Goal: Find specific fact: Find specific fact

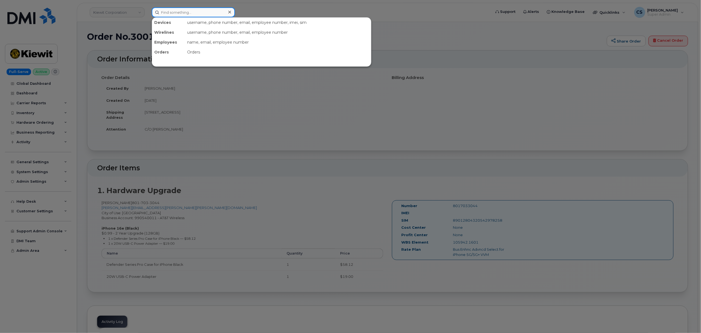
click at [186, 14] on input at bounding box center [193, 12] width 83 height 10
paste input "300574"
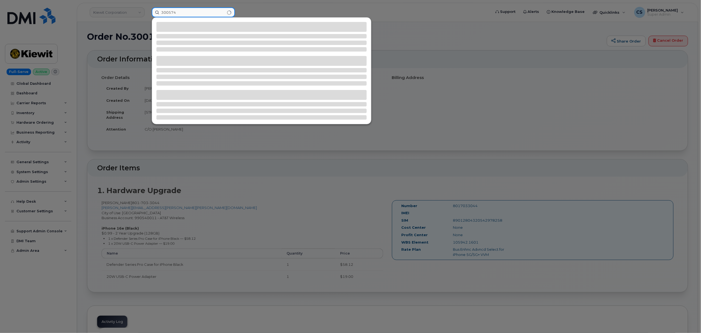
type input "300574"
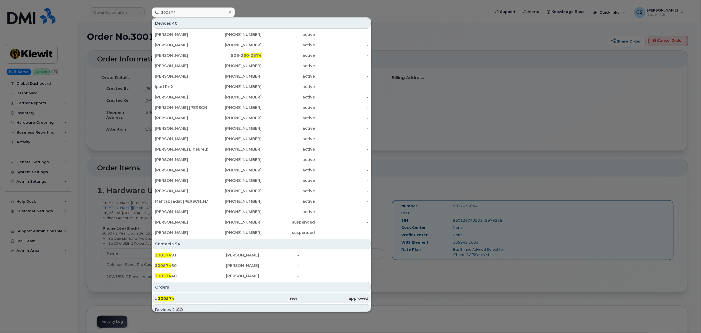
click at [165, 298] on span "300574" at bounding box center [166, 298] width 16 height 5
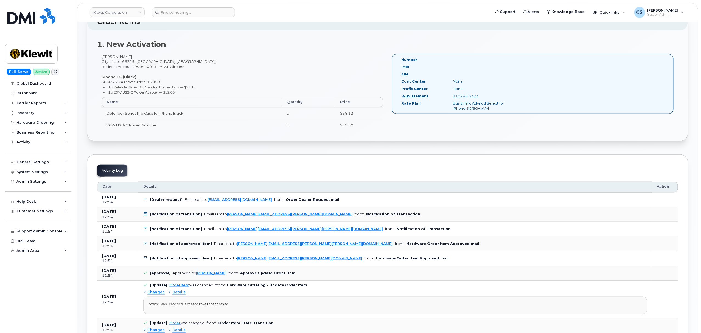
scroll to position [110, 0]
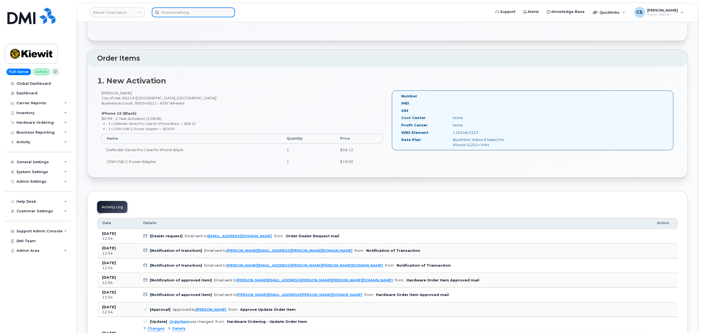
click at [209, 12] on input at bounding box center [193, 12] width 83 height 10
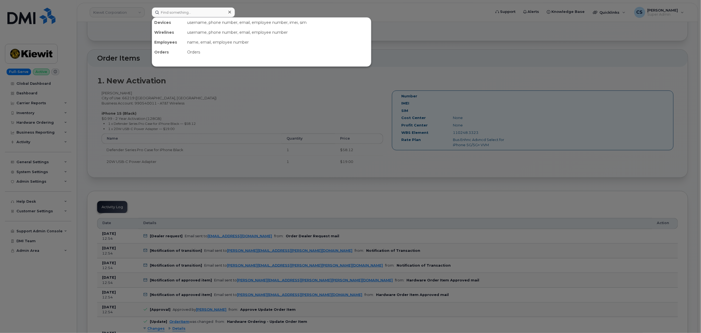
click at [323, 94] on div at bounding box center [350, 166] width 701 height 333
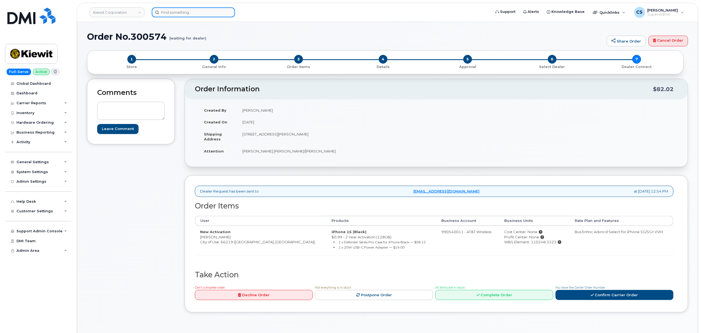
click at [187, 14] on input at bounding box center [193, 12] width 83 height 10
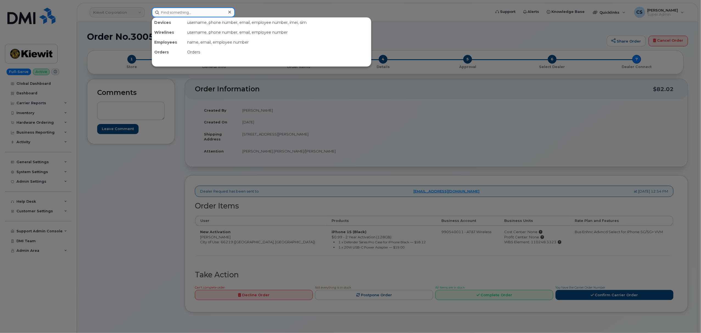
paste input "300574"
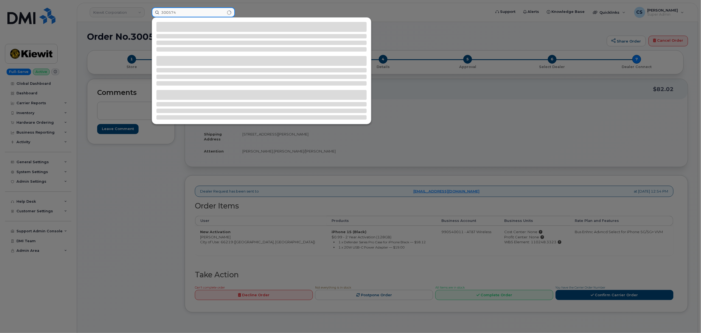
type input "300574"
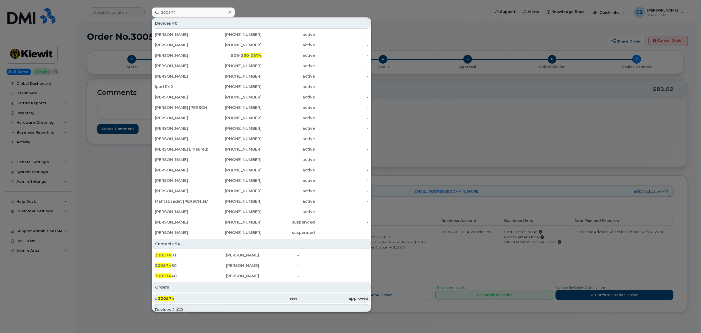
click at [168, 298] on span "300574" at bounding box center [166, 298] width 16 height 5
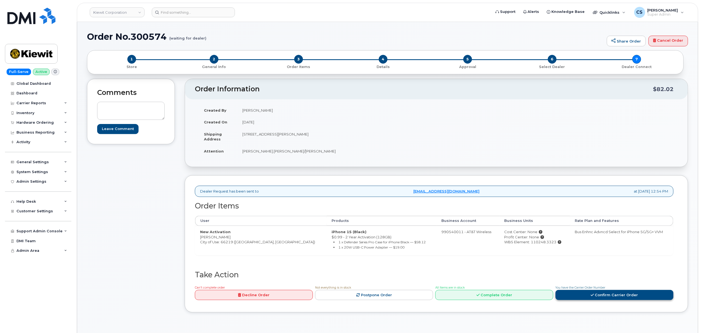
click at [594, 297] on icon at bounding box center [592, 295] width 3 height 4
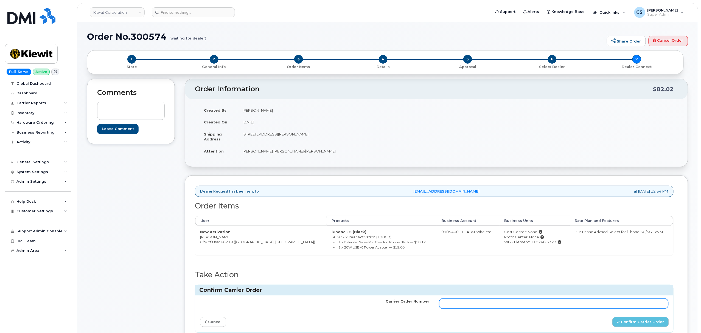
click at [472, 305] on input "Carrier Order Number" at bounding box center [553, 304] width 229 height 10
paste input "10-154221387310463"
type input "10-154221387310463"
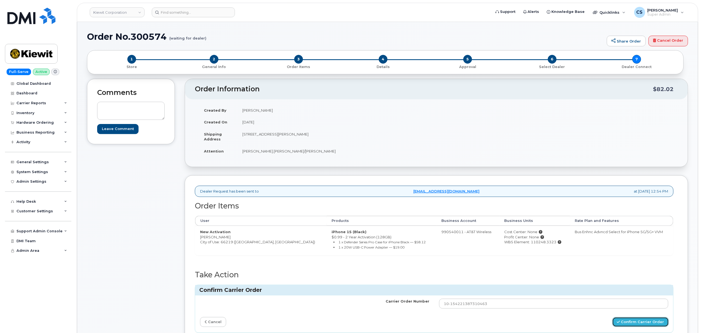
click at [620, 324] on icon "submit" at bounding box center [618, 322] width 3 height 4
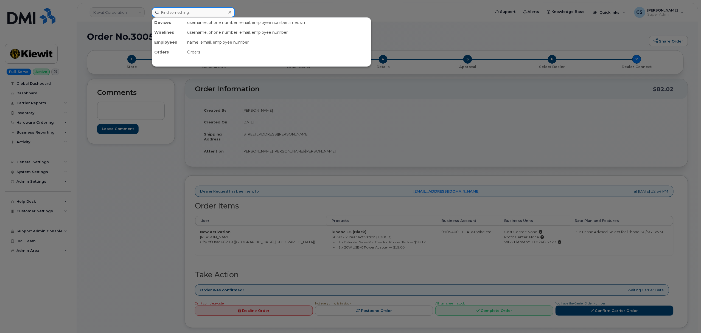
click at [179, 9] on input at bounding box center [193, 12] width 83 height 10
paste input "300530"
type input "300530"
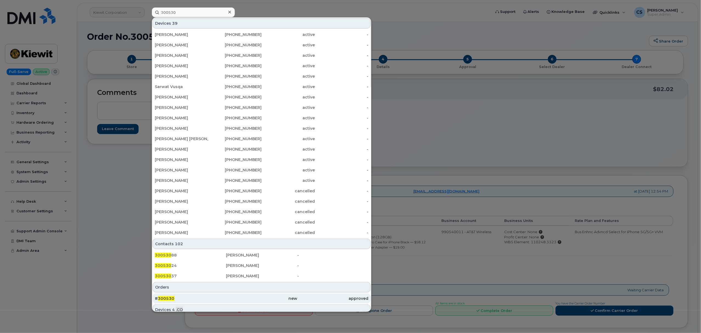
click at [162, 299] on span "300530" at bounding box center [166, 298] width 16 height 5
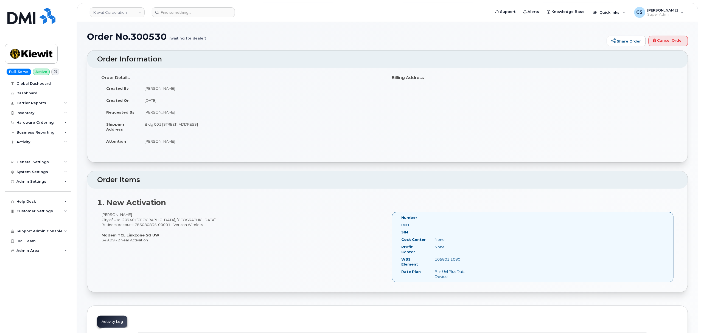
drag, startPoint x: 117, startPoint y: 234, endPoint x: 155, endPoint y: 234, distance: 37.6
click at [155, 234] on strong "Modem TCL Linkzone 5G UW" at bounding box center [131, 235] width 58 height 4
copy strong "TCL Linkzone 5G UW"
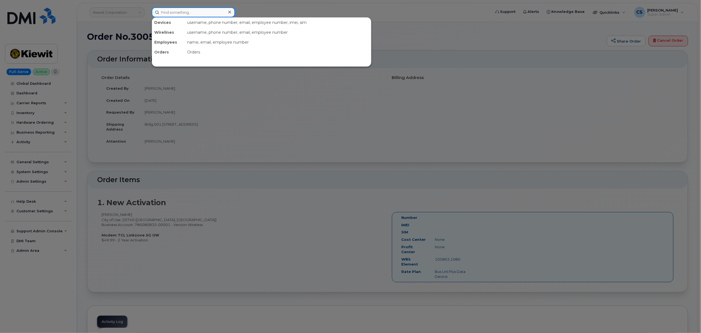
drag, startPoint x: 169, startPoint y: 10, endPoint x: 166, endPoint y: 9, distance: 3.1
click at [168, 10] on input at bounding box center [193, 12] width 83 height 10
paste input "[PERSON_NAME]"
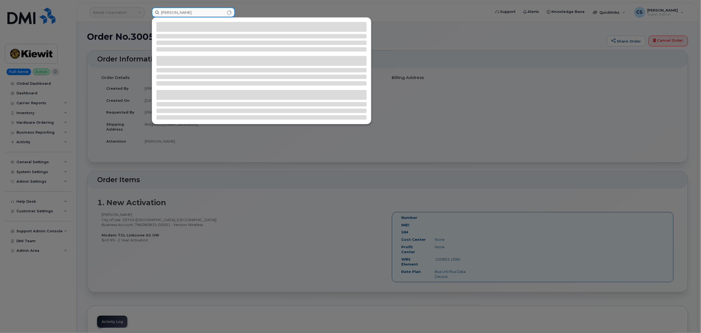
type input "[PERSON_NAME]"
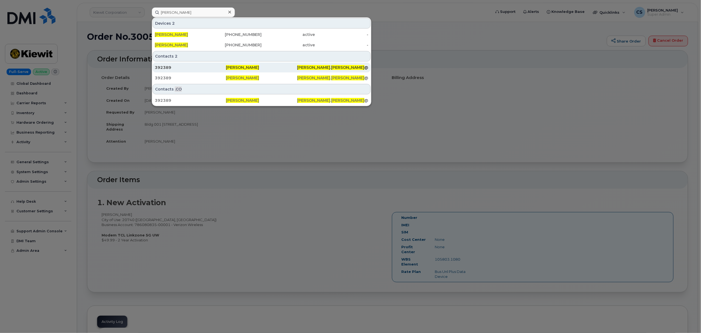
click at [238, 66] on span "[PERSON_NAME]" at bounding box center [242, 67] width 33 height 5
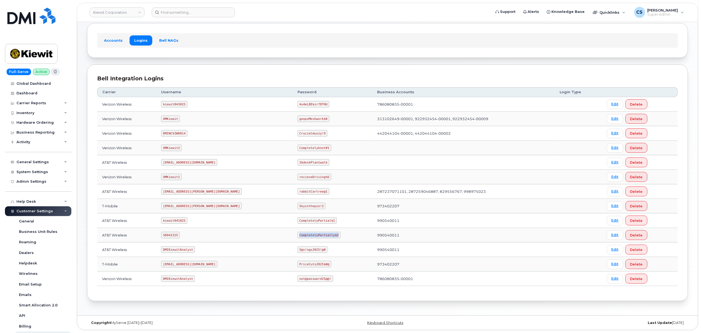
scroll to position [79, 0]
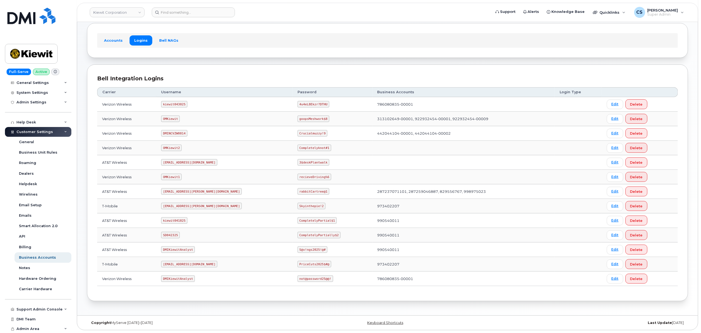
click at [176, 103] on code "kiewit043025" at bounding box center [174, 104] width 26 height 7
copy code "kiewit043025"
drag, startPoint x: 300, startPoint y: 102, endPoint x: 265, endPoint y: 102, distance: 35.4
click at [265, 102] on tr "Verizon Wireless kiewit043025 4u4eL8Ekzr?DTHU 786080835-00001 Edit Delete" at bounding box center [387, 104] width 581 height 15
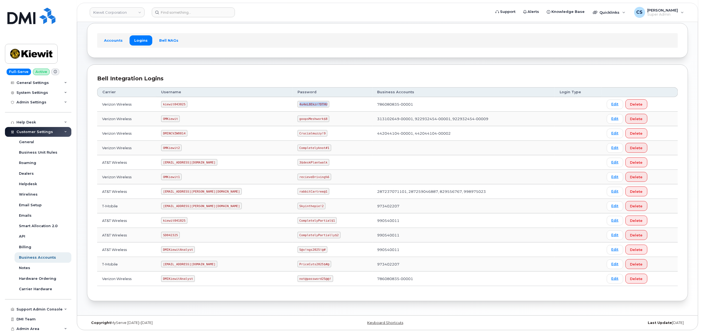
copy tr "4u4eL8Ekzr?DTHU"
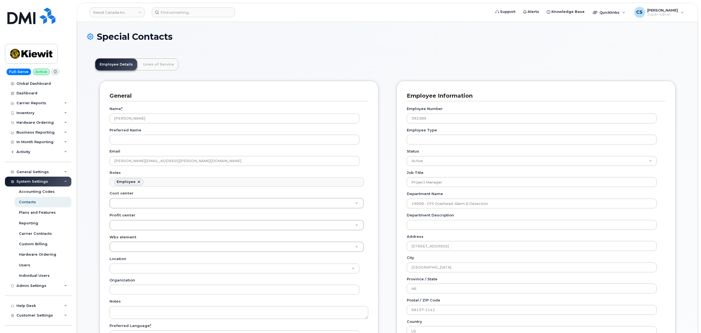
scroll to position [16, 0]
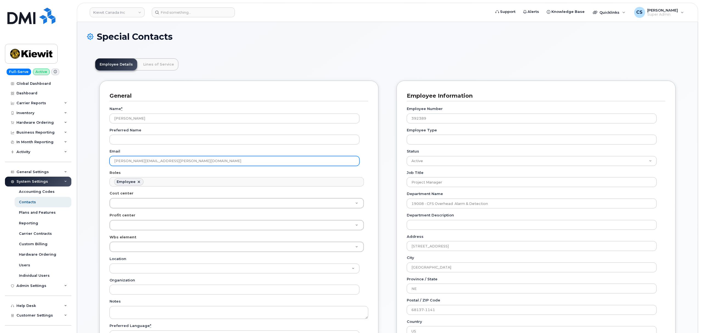
click at [206, 165] on input "[PERSON_NAME][EMAIL_ADDRESS][PERSON_NAME][DOMAIN_NAME]" at bounding box center [234, 161] width 250 height 10
